Goal: Navigation & Orientation: Find specific page/section

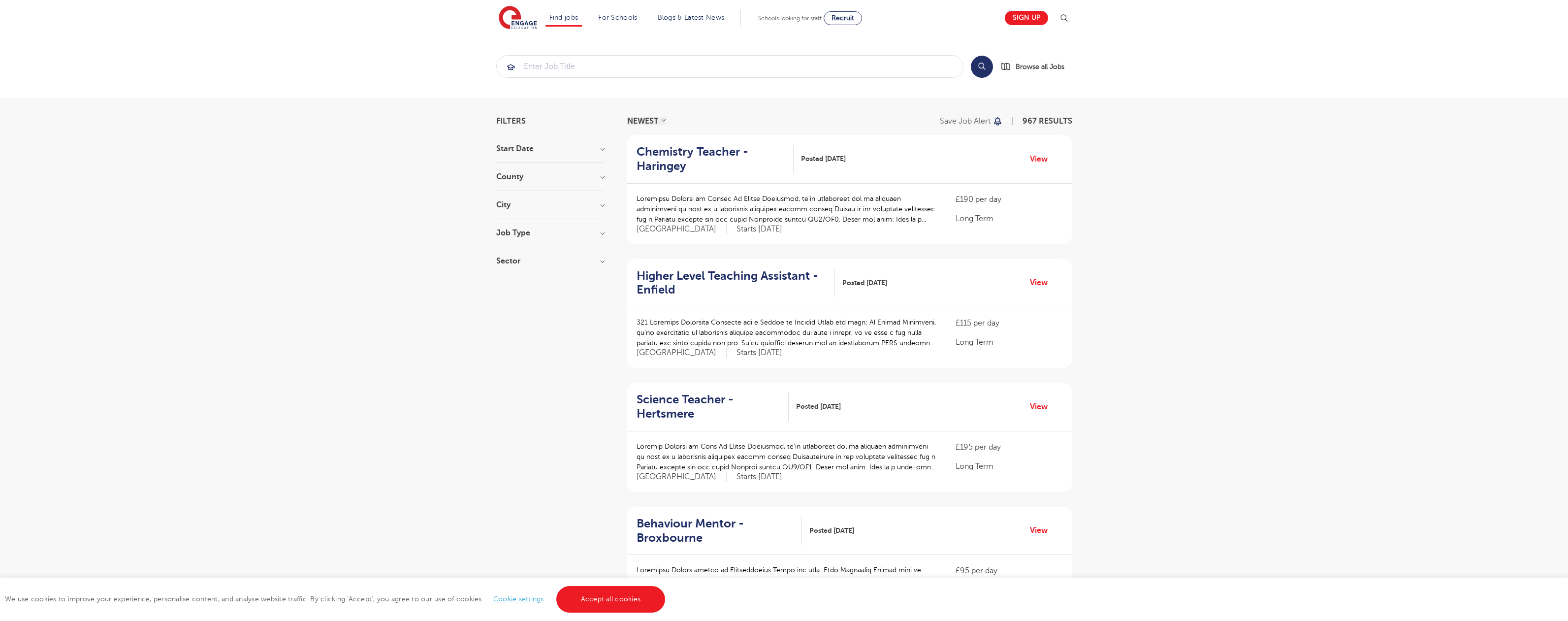
click at [609, 599] on link "Accept all cookies" at bounding box center [611, 599] width 109 height 27
